Goal: Transaction & Acquisition: Purchase product/service

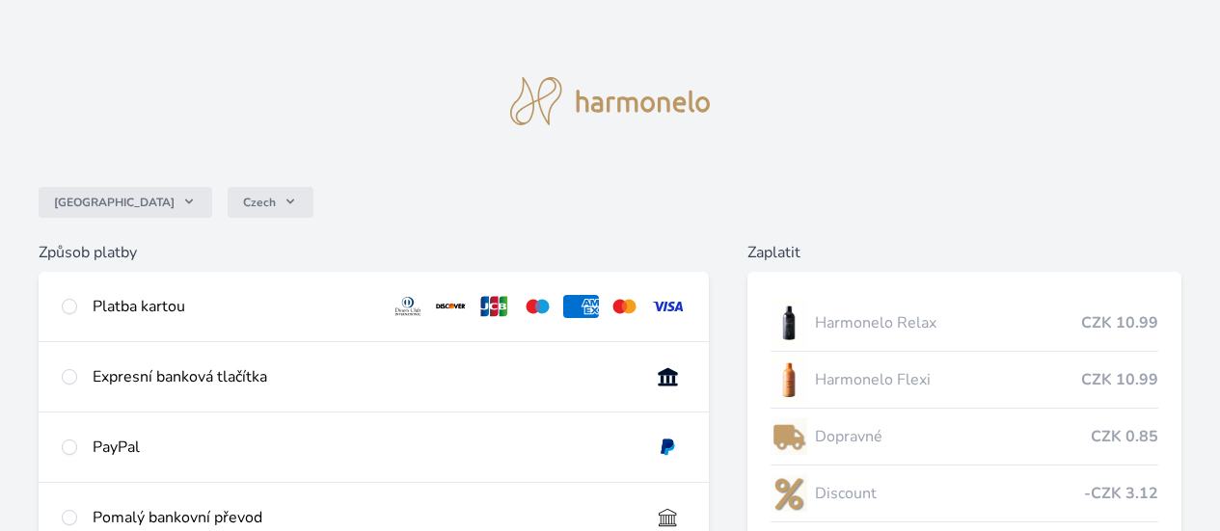
scroll to position [96, 0]
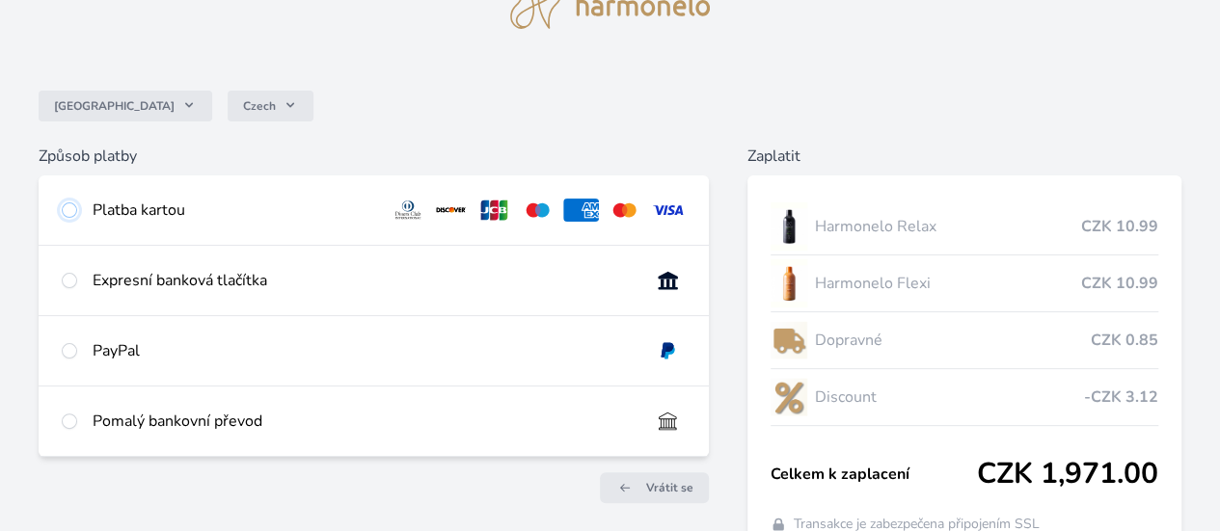
click at [77, 207] on input "radio" at bounding box center [69, 209] width 15 height 15
radio input "true"
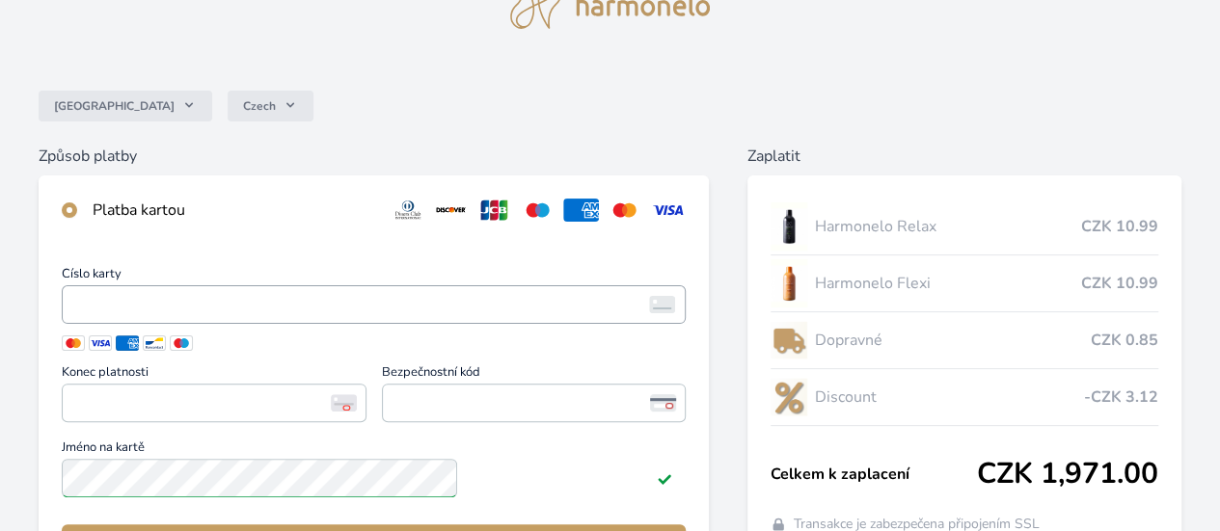
click at [342, 304] on span "<p>Your browser does not support iframes.</p>" at bounding box center [374, 304] width 624 height 39
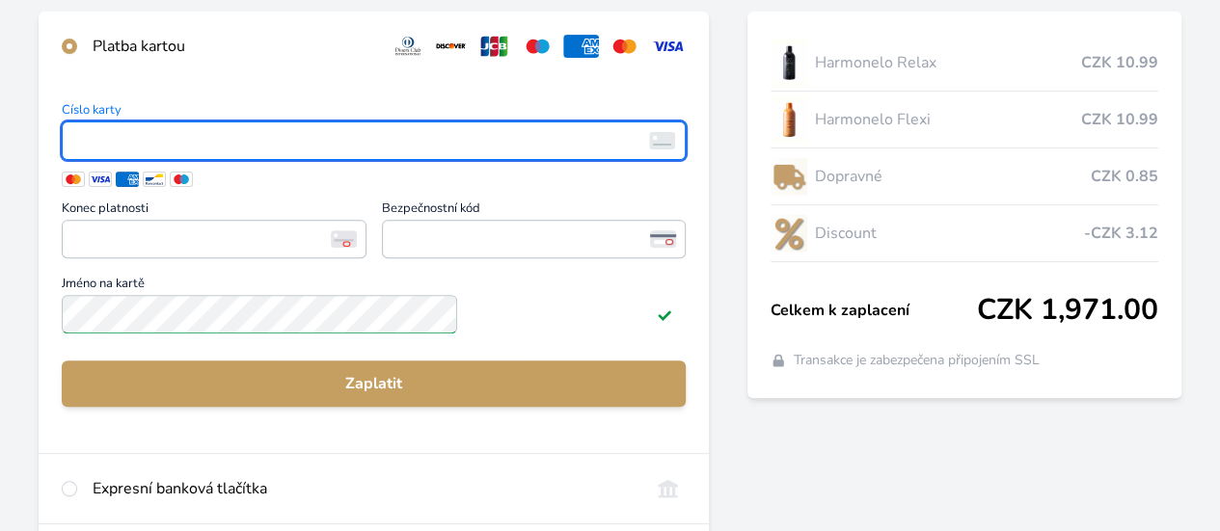
scroll to position [289, 0]
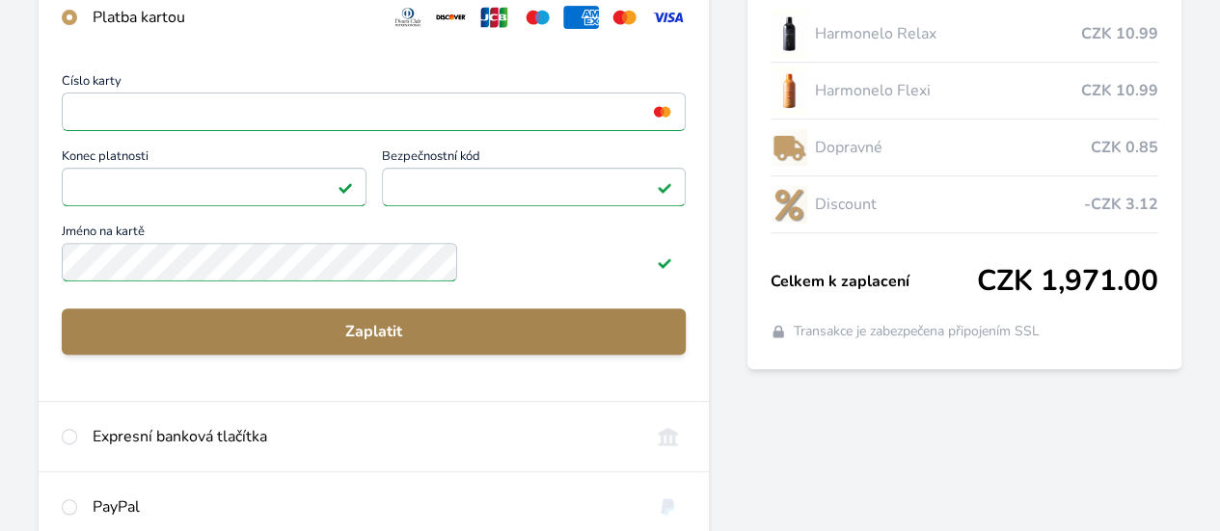
click at [476, 343] on span "Zaplatit" at bounding box center [373, 331] width 593 height 23
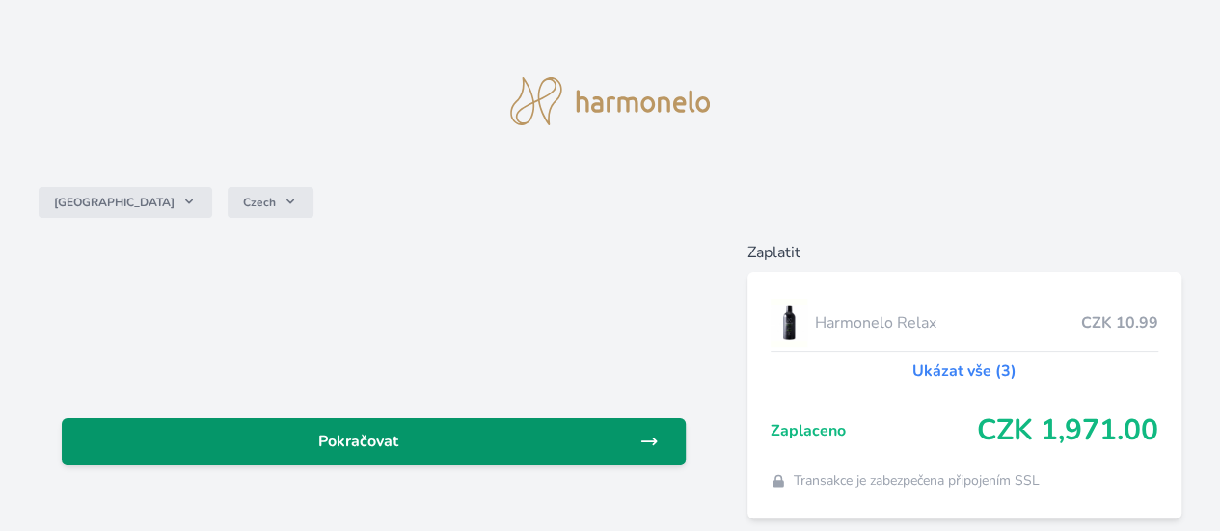
click at [521, 437] on span "Pokračovat" at bounding box center [358, 441] width 562 height 23
